Goal: Find specific page/section: Find specific page/section

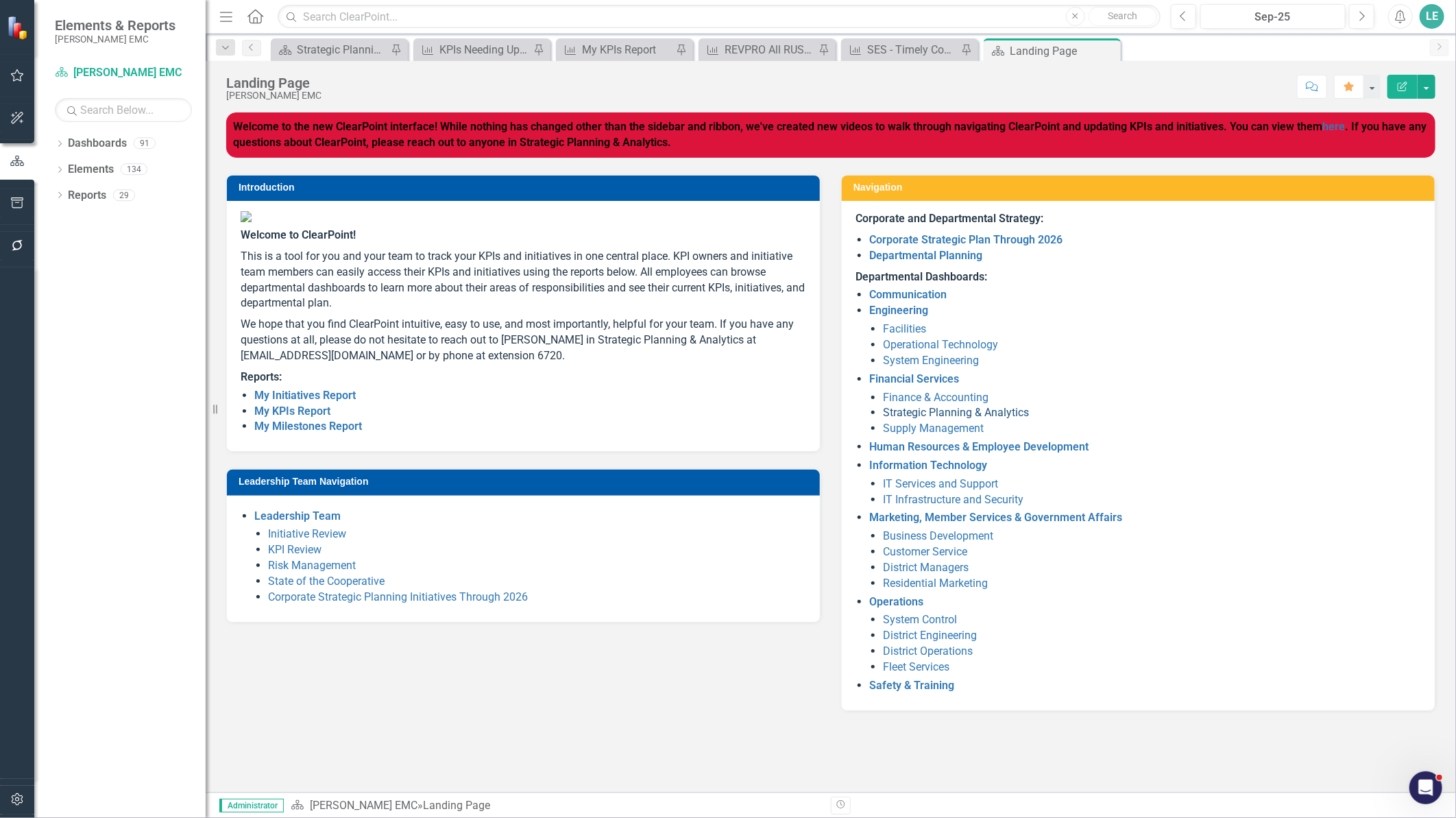
click at [925, 411] on link "Strategic Planning & Analytics" at bounding box center [955, 413] width 146 height 13
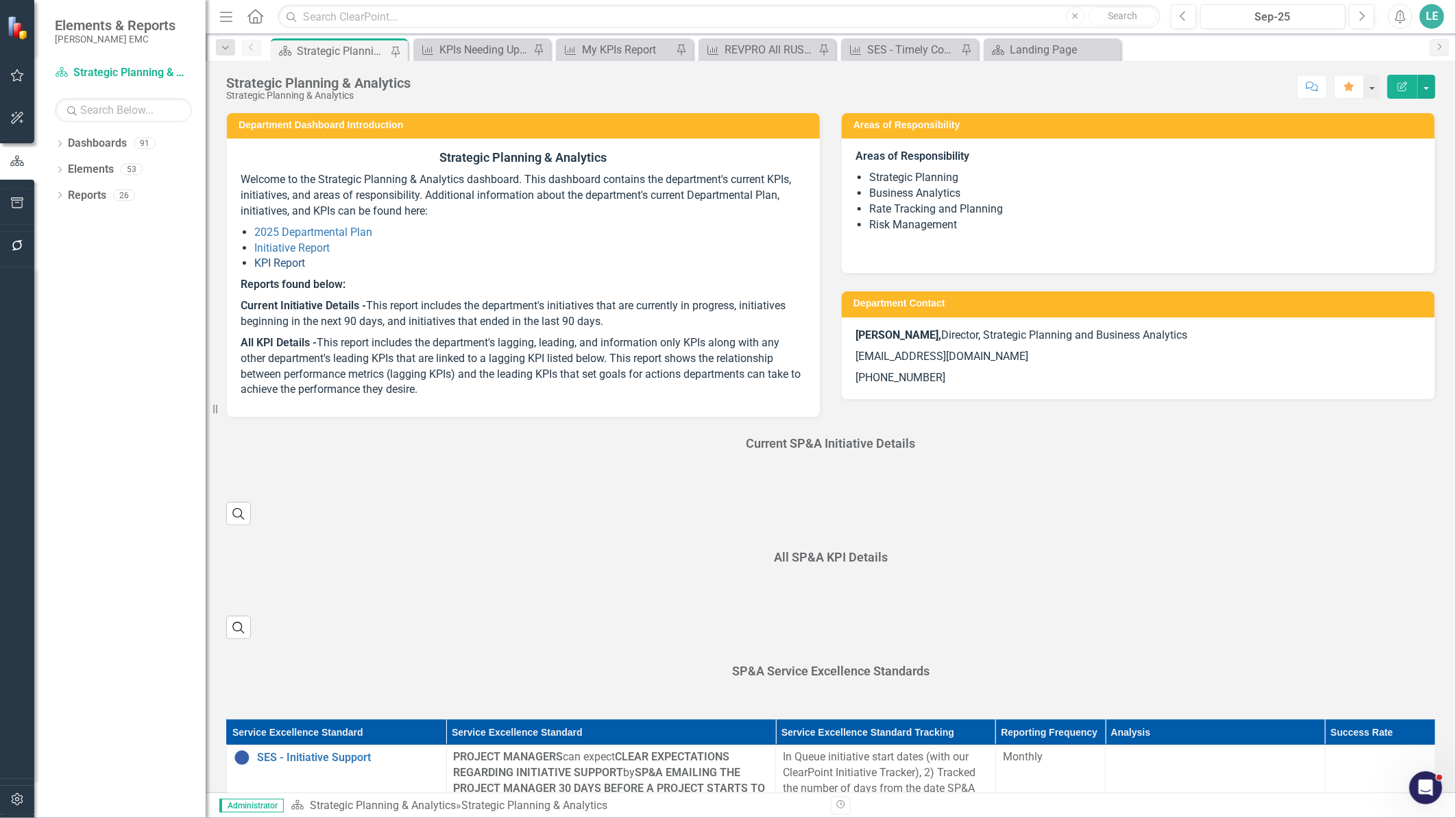
click at [297, 259] on link "KPI Report" at bounding box center [279, 263] width 50 height 13
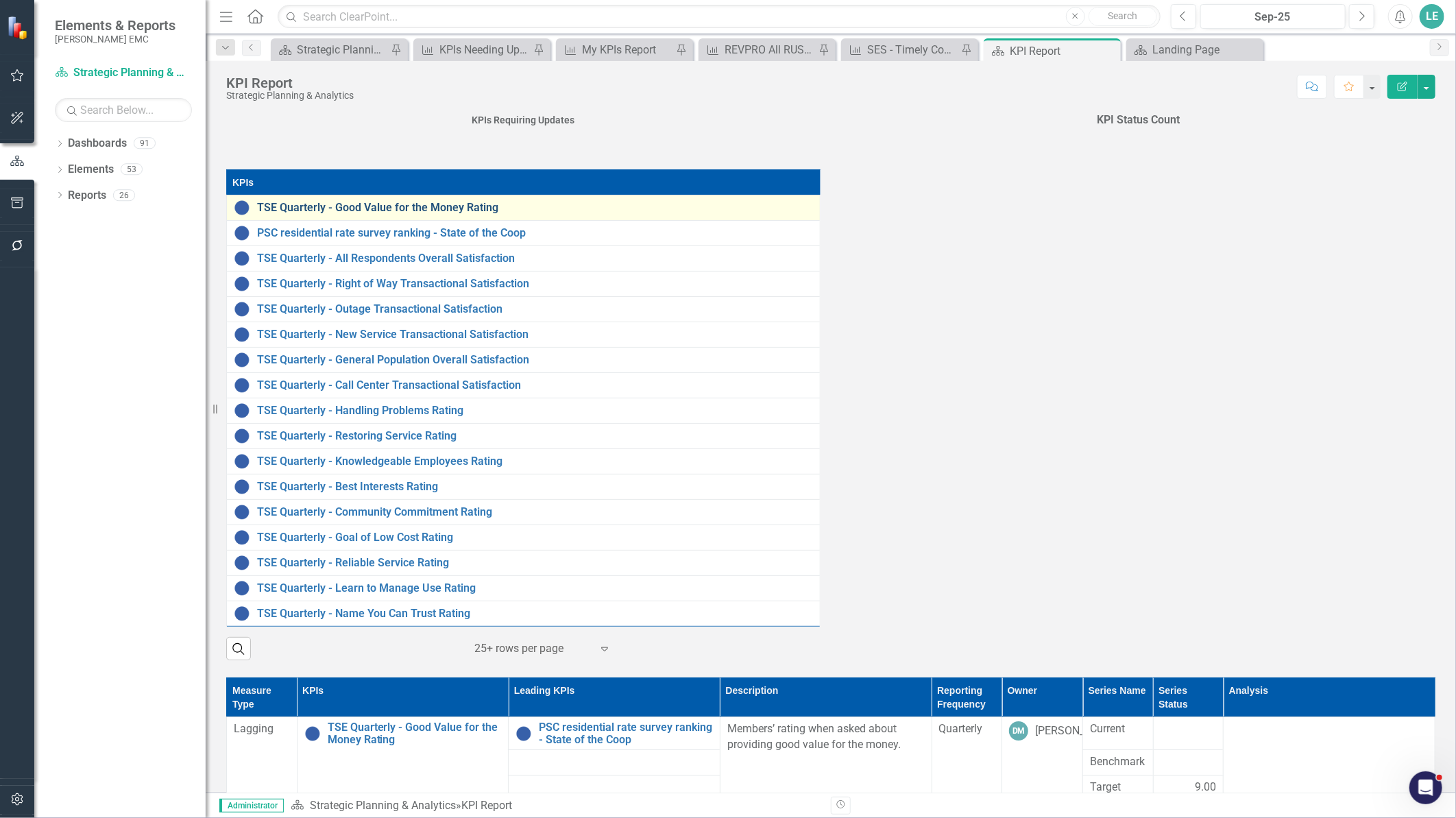
click at [351, 210] on link "TSE Quarterly - Good Value for the Money Rating" at bounding box center [535, 207] width 556 height 12
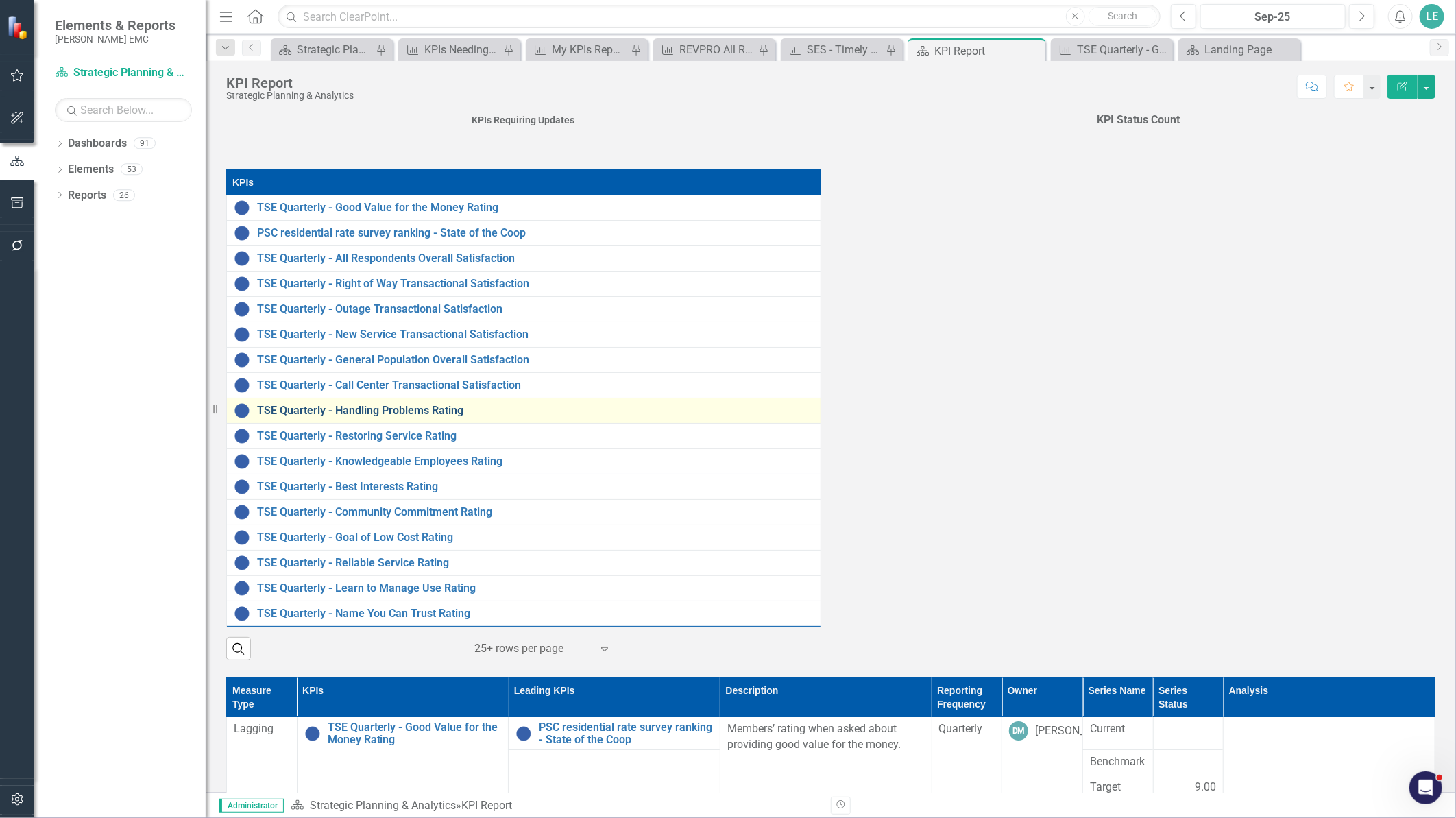
click at [448, 416] on link "TSE Quarterly - Handling Problems Rating" at bounding box center [536, 410] width 556 height 12
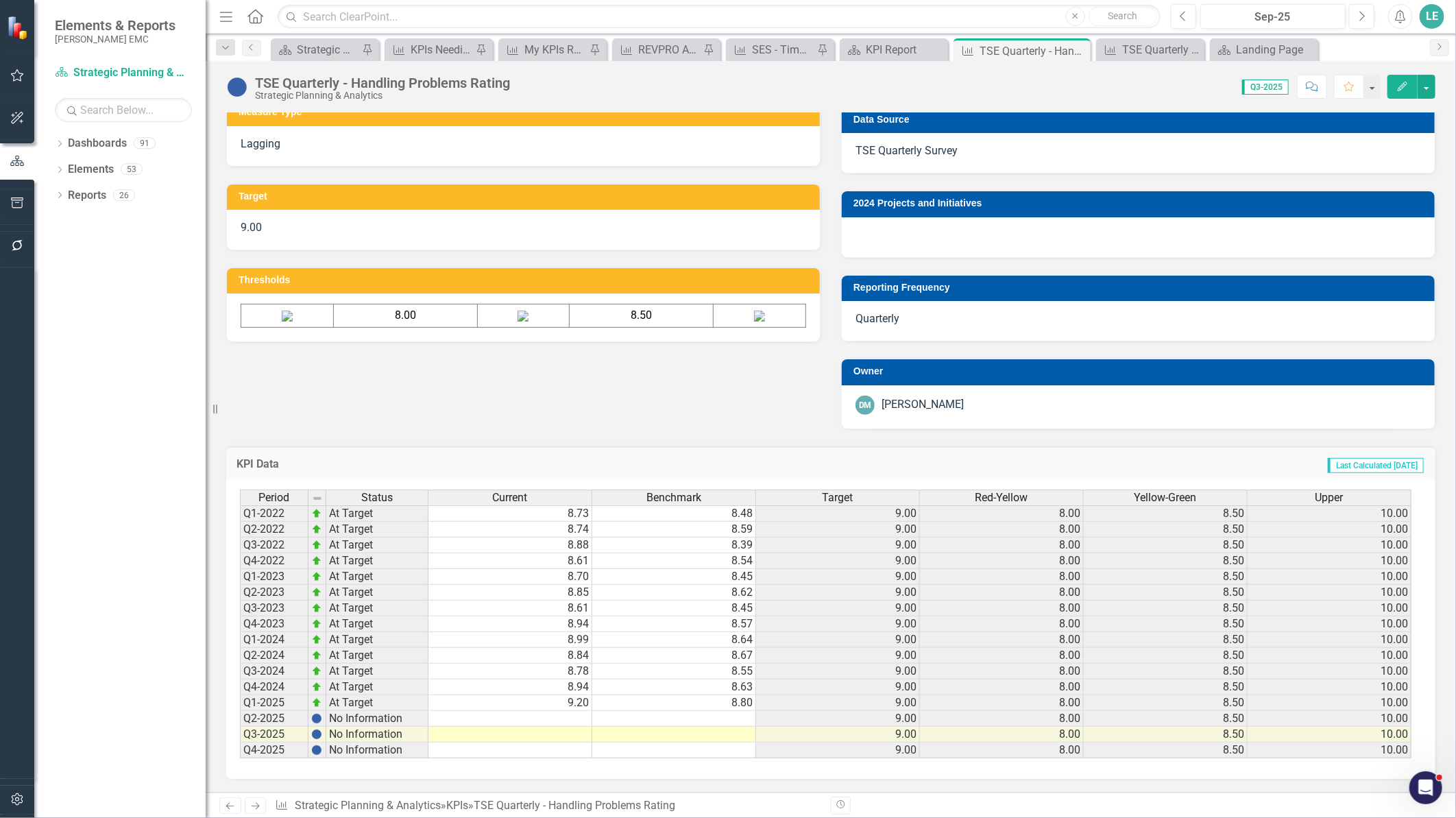
scroll to position [1, 0]
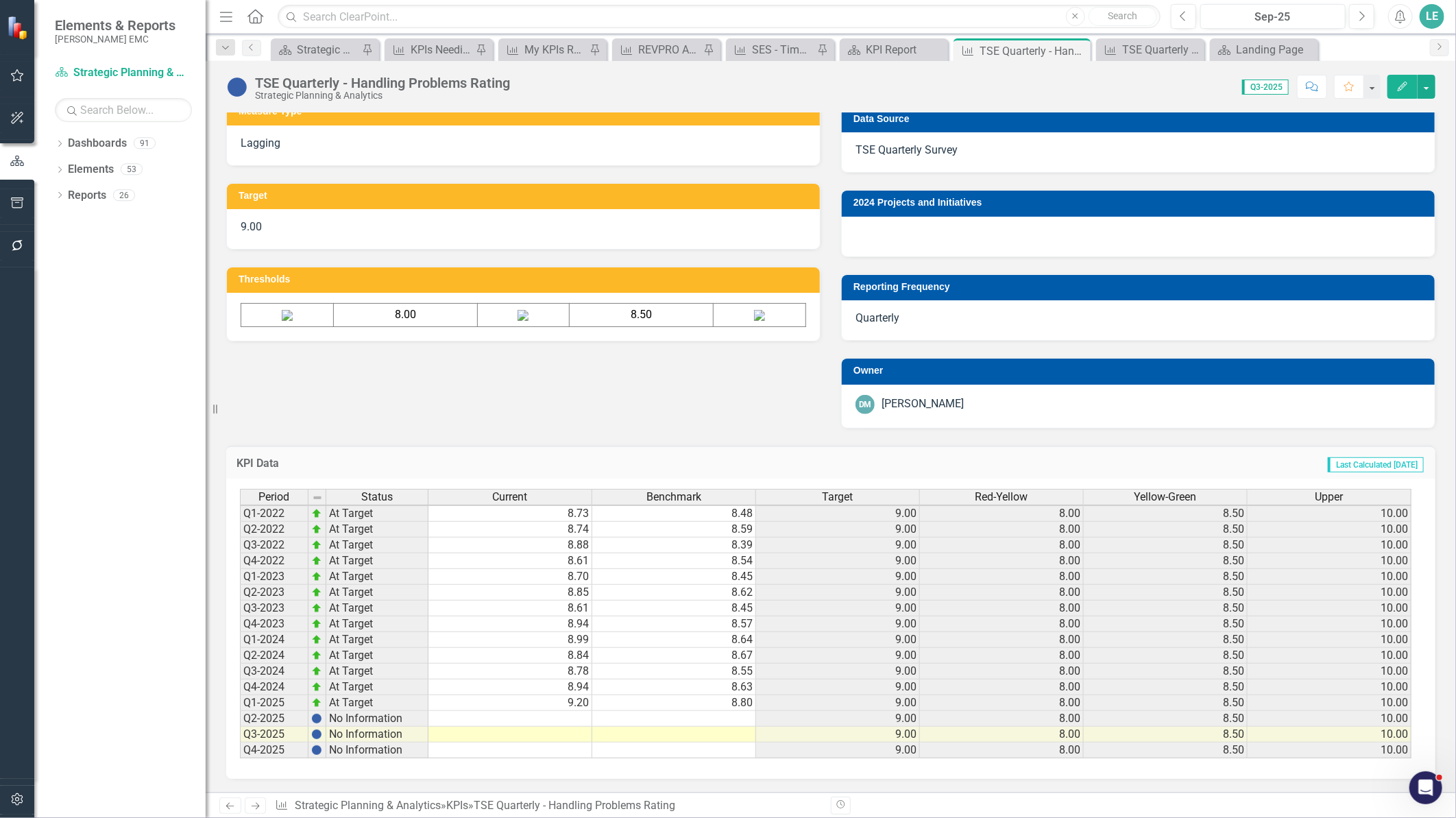
click at [586, 445] on div "KPI Data Last Calculated [DATE]" at bounding box center [831, 462] width 1209 height 34
